Goal: Information Seeking & Learning: Learn about a topic

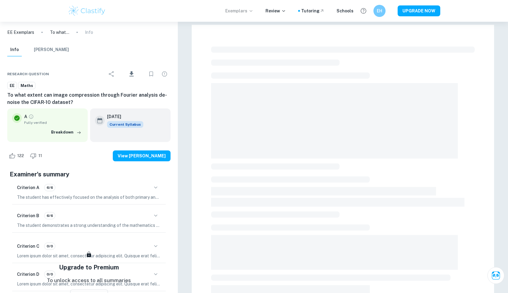
click at [243, 11] on p "Exemplars" at bounding box center [239, 11] width 28 height 7
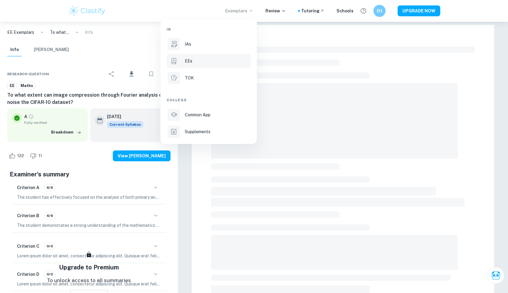
click at [188, 64] on p "EEs" at bounding box center [189, 61] width 8 height 7
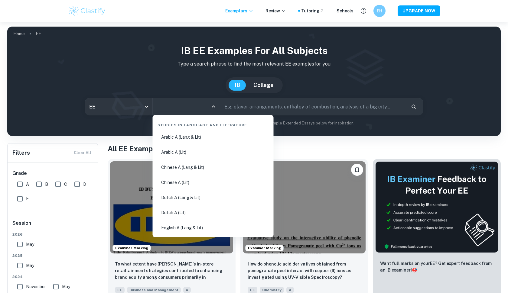
click at [182, 107] on input "All Subjects" at bounding box center [181, 106] width 53 height 11
type input "mat"
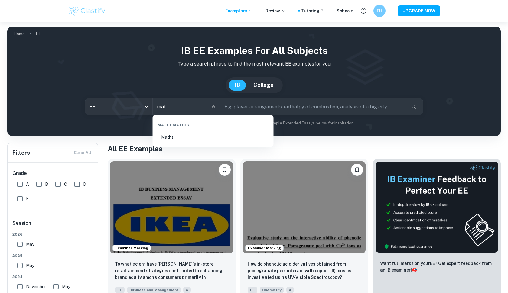
click at [179, 134] on li "Maths" at bounding box center [213, 137] width 116 height 14
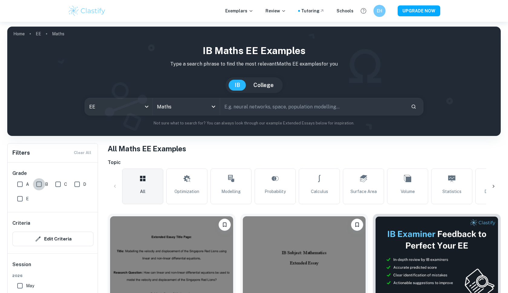
click at [38, 185] on input "B" at bounding box center [39, 184] width 12 height 12
checkbox input "true"
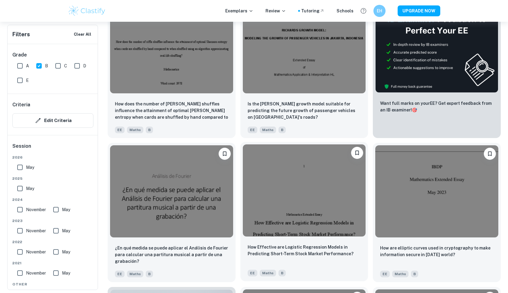
scroll to position [230, 0]
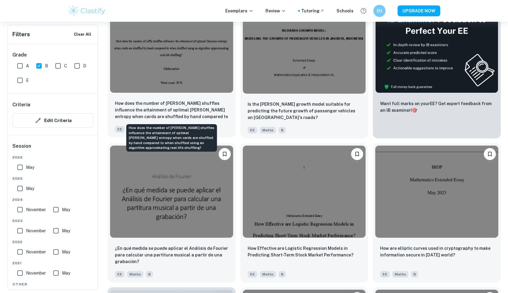
click at [165, 117] on p "How does the number of [PERSON_NAME] shuffles influence the attainment of optim…" at bounding box center [171, 110] width 113 height 21
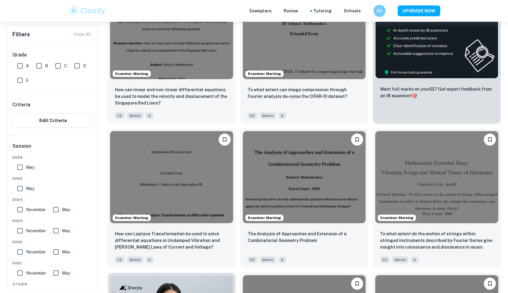
checkbox input "true"
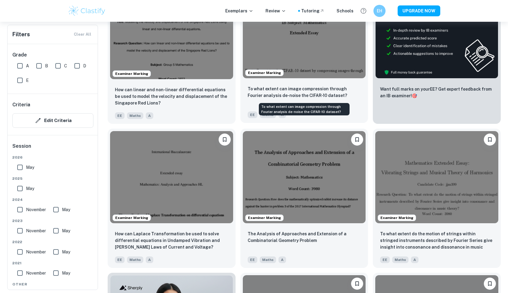
scroll to position [230, 0]
click at [280, 96] on p "To what extent can image compression through Fourier analysis de-noise the CIFA…" at bounding box center [304, 92] width 113 height 13
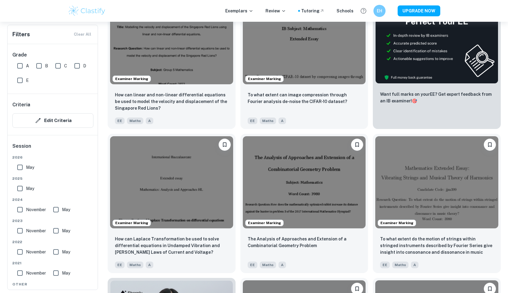
scroll to position [224, 0]
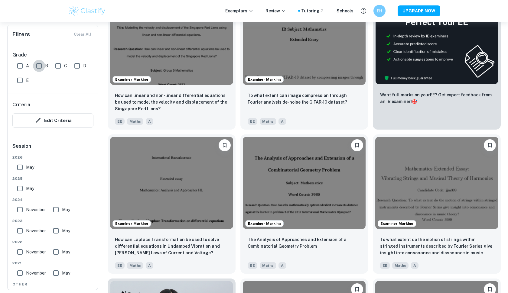
click at [42, 67] on input "B" at bounding box center [39, 66] width 12 height 12
checkbox input "true"
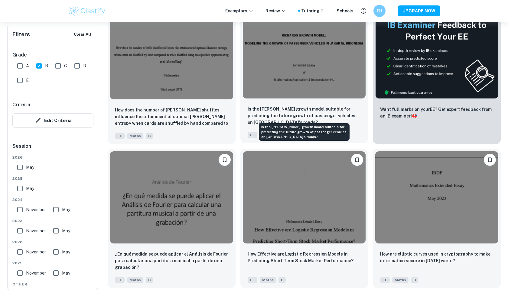
click at [266, 117] on p "Is the [PERSON_NAME] growth model suitable for predicting the future growth of …" at bounding box center [304, 116] width 113 height 20
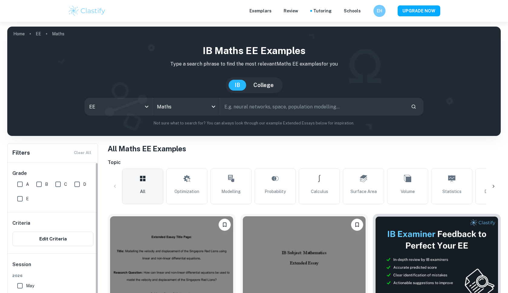
click at [41, 178] on input "B" at bounding box center [39, 184] width 12 height 12
checkbox input "true"
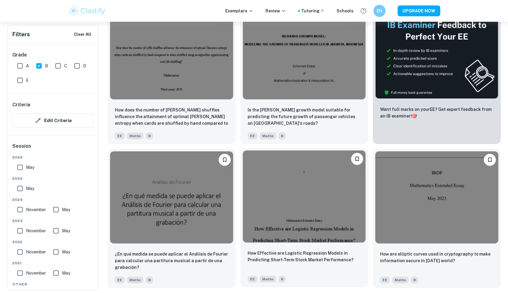
scroll to position [250, 0]
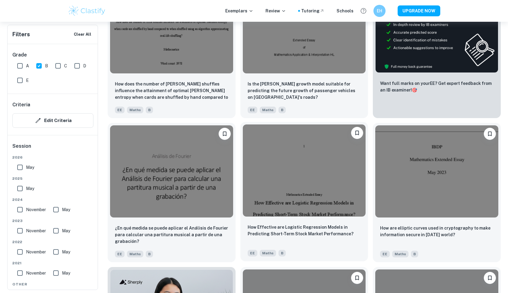
click at [304, 206] on img at bounding box center [304, 171] width 123 height 92
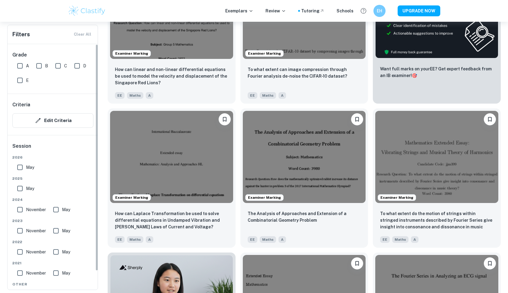
scroll to position [250, 0]
click at [39, 66] on input "B" at bounding box center [39, 66] width 12 height 12
checkbox input "true"
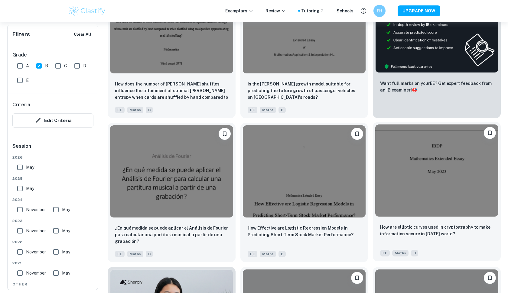
click at [404, 237] on div "How are elliptic curves used in cryptography to make information secure in [DAT…" at bounding box center [436, 234] width 113 height 21
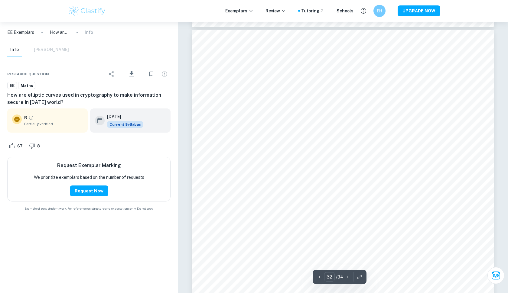
scroll to position [13642, 0]
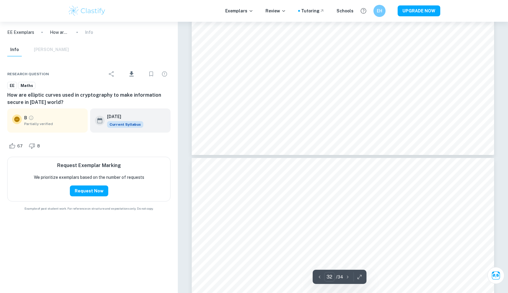
type input "31"
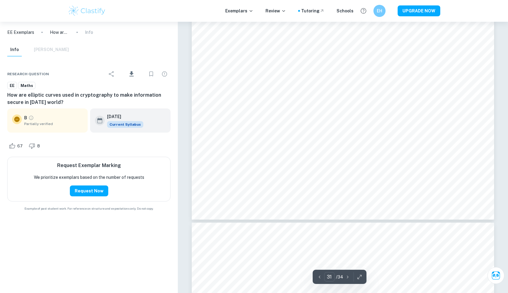
scroll to position [13341, 0]
